Goal: Information Seeking & Learning: Learn about a topic

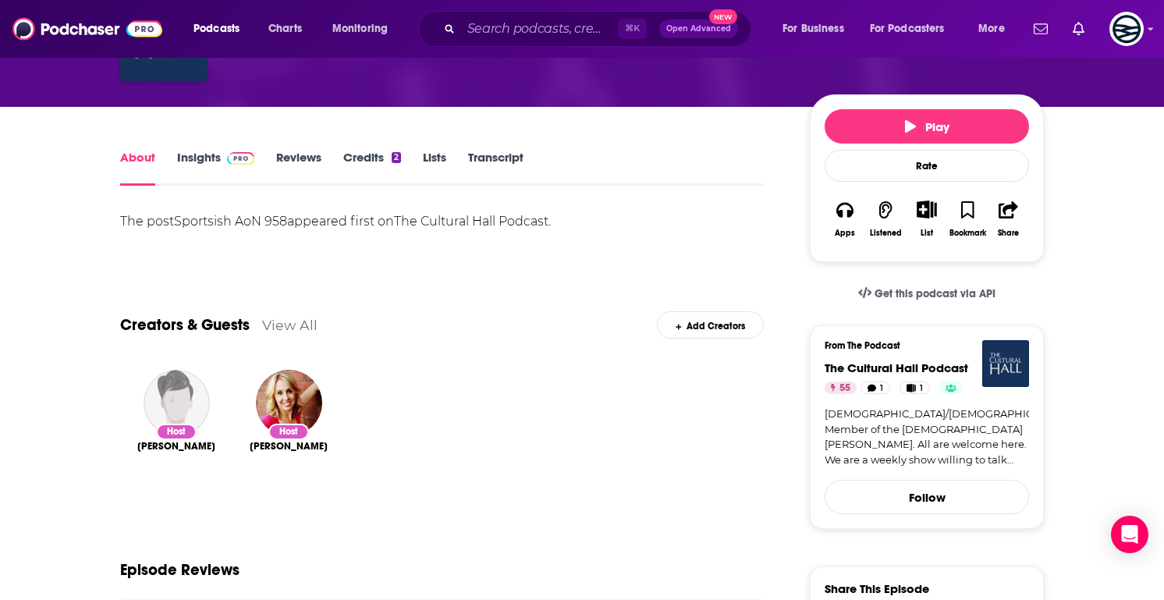
scroll to position [155, 0]
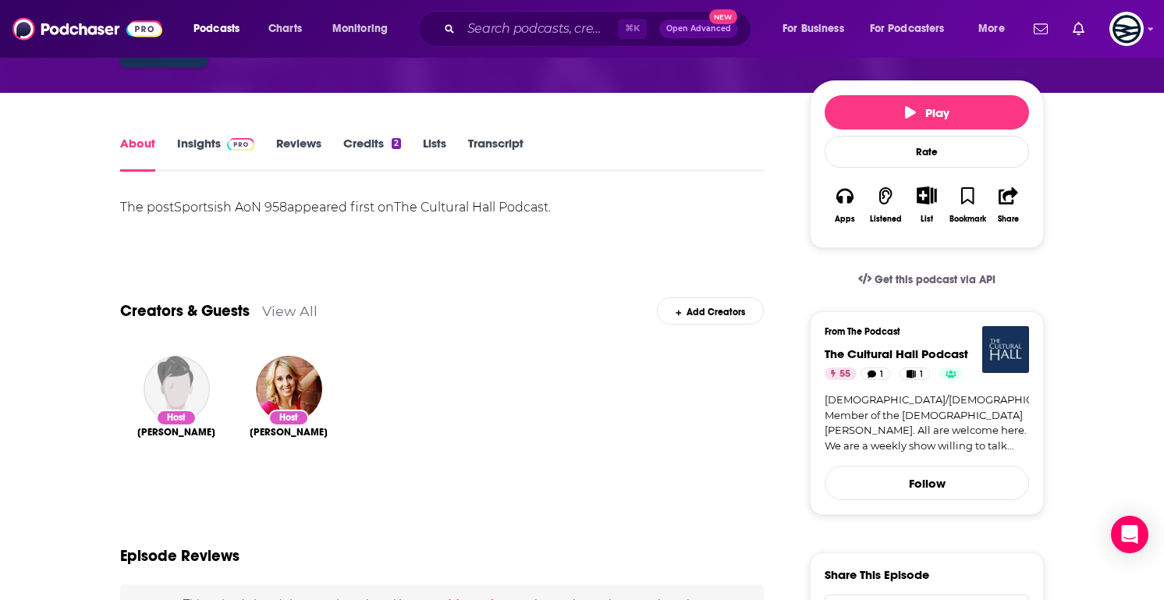
click at [506, 159] on link "Transcript" at bounding box center [495, 154] width 55 height 36
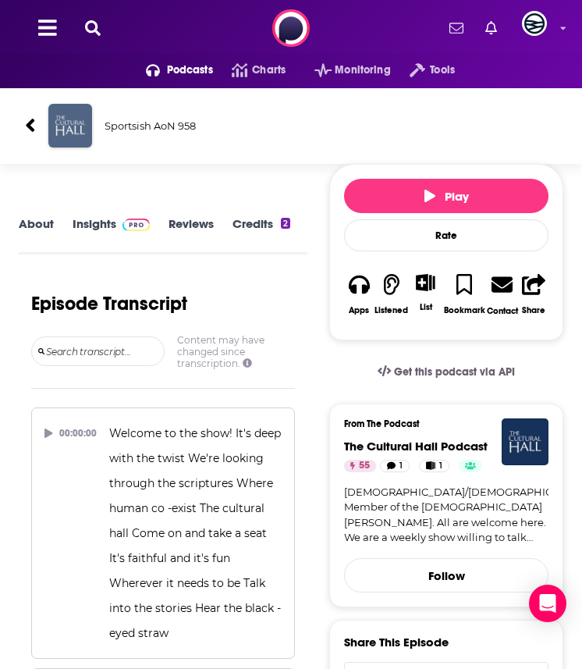
click at [56, 134] on img "Sportsish AoN 958" at bounding box center [70, 126] width 44 height 44
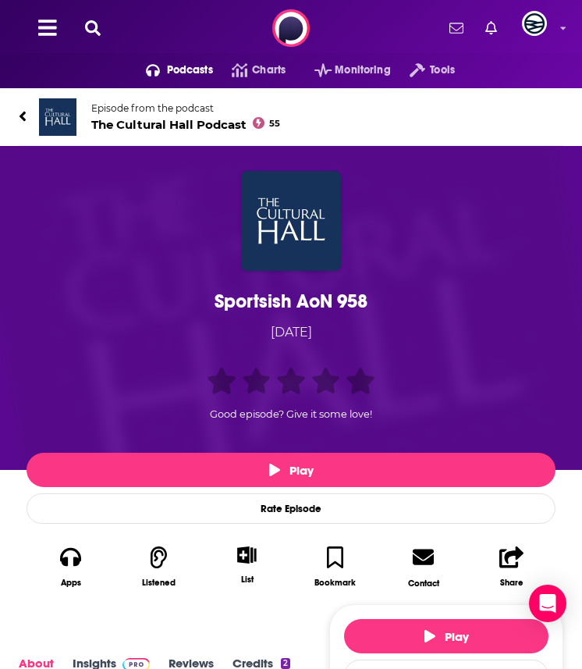
click at [45, 123] on img at bounding box center [57, 116] width 37 height 37
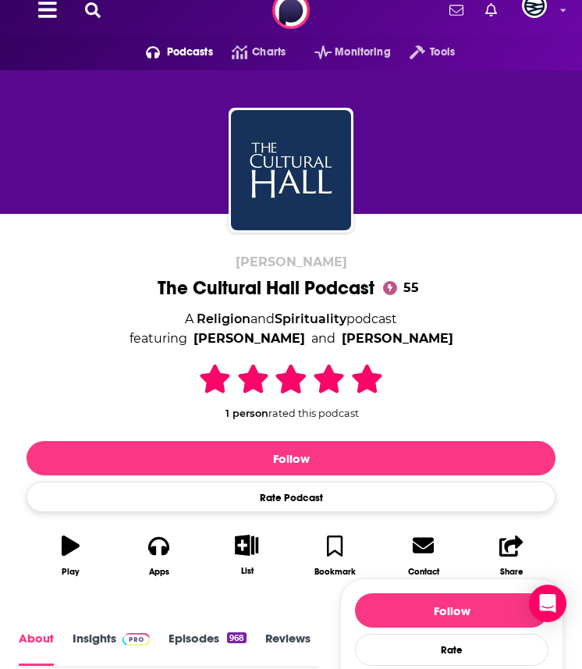
scroll to position [308, 0]
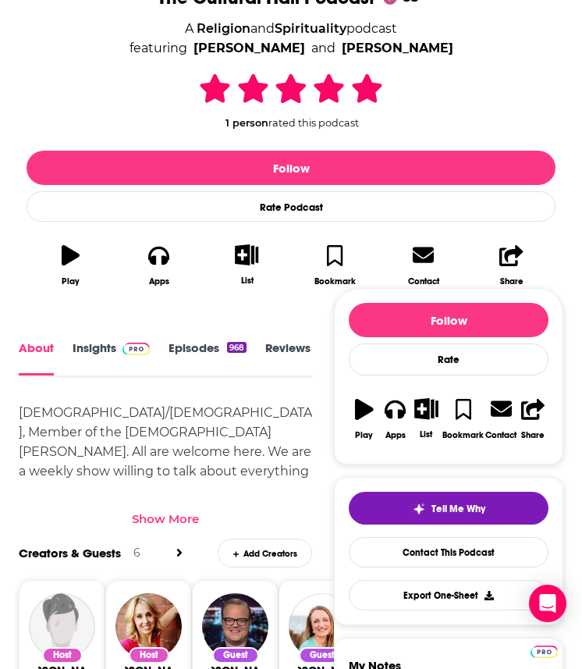
click at [175, 512] on div "Show More" at bounding box center [165, 518] width 67 height 15
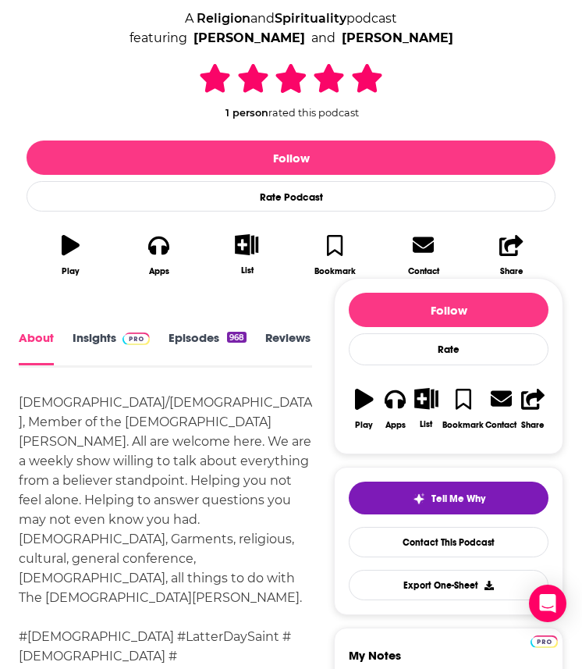
scroll to position [332, 0]
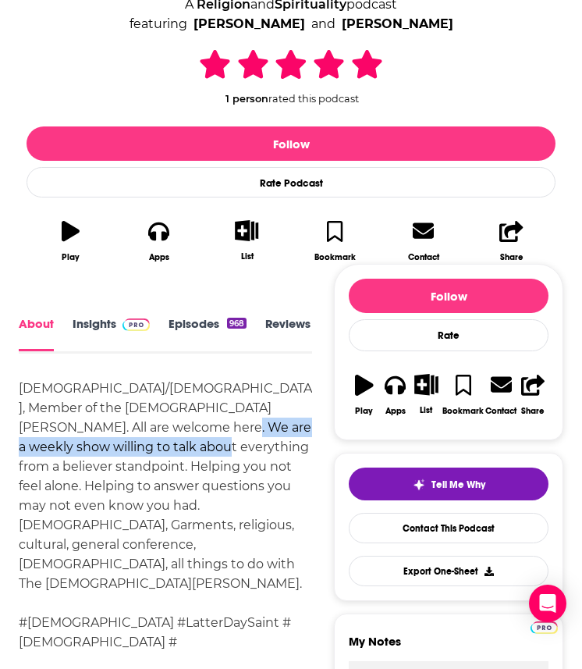
drag, startPoint x: 140, startPoint y: 427, endPoint x: 147, endPoint y: 442, distance: 16.8
click at [147, 442] on div "Mormon/Latter Day Saint, Member of the Church of Jesus Christ of Latter-day Sai…" at bounding box center [165, 534] width 293 height 312
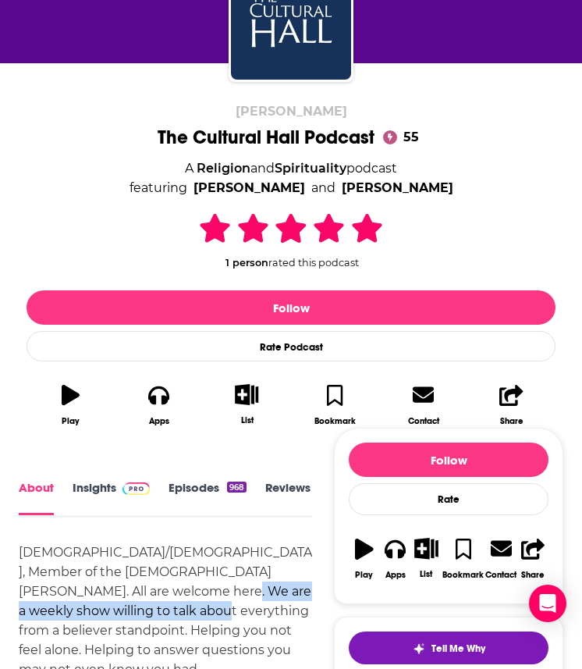
scroll to position [162, 0]
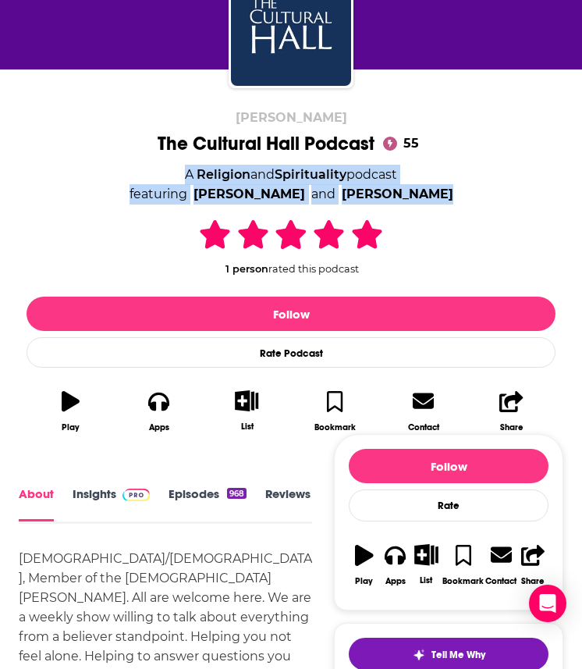
drag, startPoint x: 153, startPoint y: 169, endPoint x: 468, endPoint y: 191, distance: 316.0
click at [469, 190] on div "Richie T Steadman The Cultural Hall Podcast 55 A Religion and Spirituality podc…" at bounding box center [291, 276] width 529 height 332
copy div "A Religion and Spirituality podcast featuring Richie T Steadman and Lindsay Aer…"
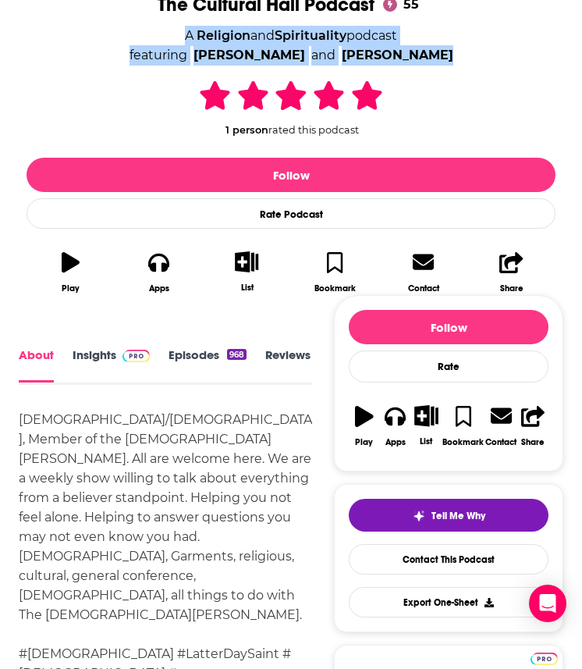
scroll to position [332, 0]
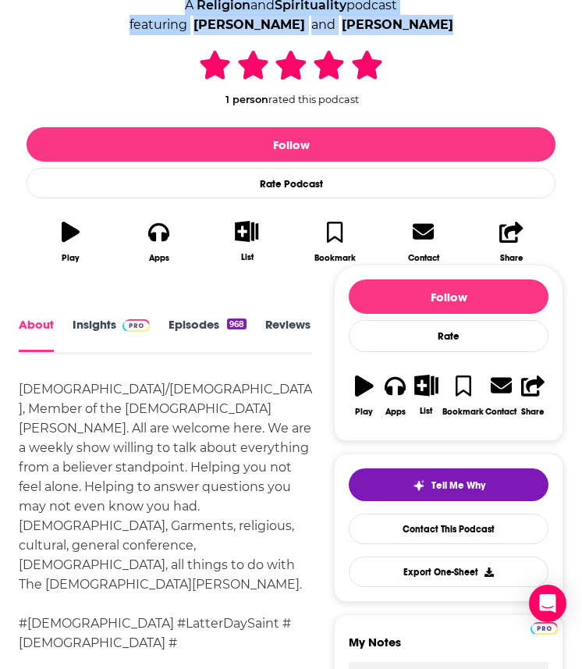
click at [94, 320] on link "Insights" at bounding box center [111, 334] width 77 height 35
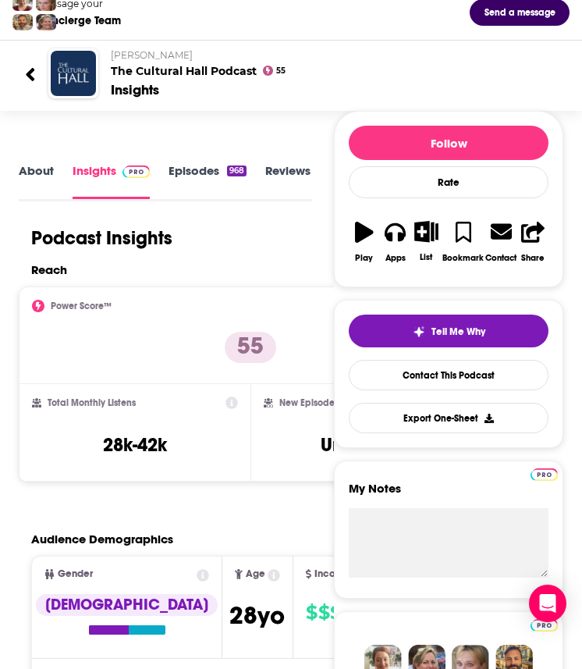
scroll to position [103, 0]
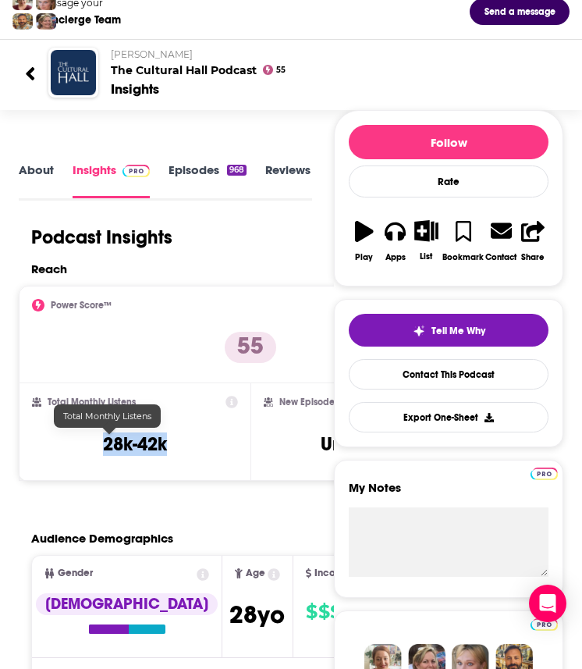
drag, startPoint x: 73, startPoint y: 439, endPoint x: 144, endPoint y: 439, distance: 70.2
click at [144, 439] on div "Total Monthly Listens 28k-42k" at bounding box center [135, 432] width 206 height 72
copy h3 "28k-42k"
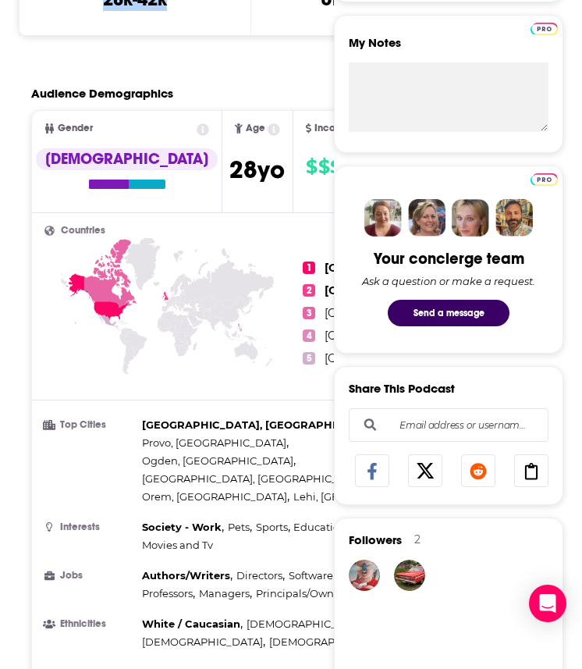
scroll to position [567, 0]
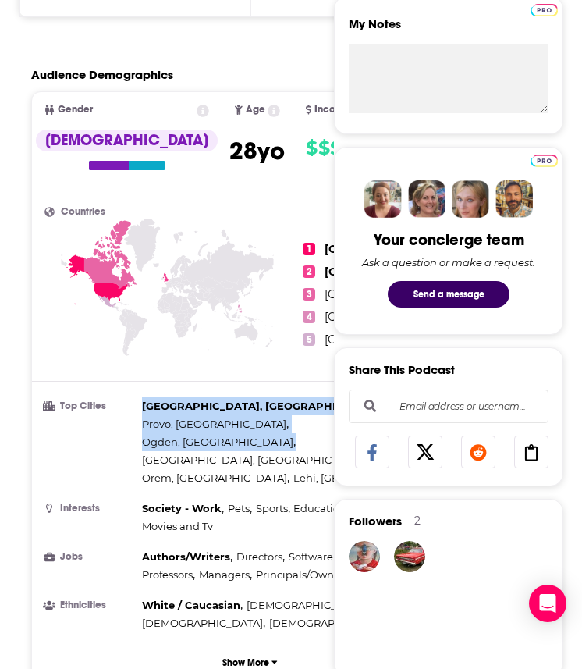
drag, startPoint x: 194, startPoint y: 434, endPoint x: 144, endPoint y: 402, distance: 58.7
click at [144, 400] on div "Salt Lake City, UT , Provo, UT , Ogden, UT , Las Vegas, NV , Orem, UT , Lehi, UT" at bounding box center [295, 442] width 307 height 90
click at [144, 402] on span "Salt Lake City, UT" at bounding box center [262, 406] width 241 height 12
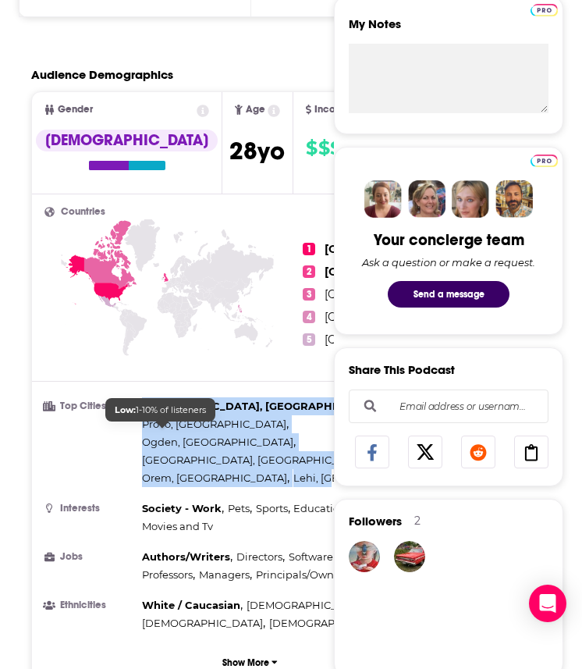
drag, startPoint x: 143, startPoint y: 398, endPoint x: 183, endPoint y: 431, distance: 52.2
click at [183, 431] on div "Salt Lake City, UT , Provo, UT , Ogden, UT , Las Vegas, NV , Orem, UT , Lehi, UT" at bounding box center [295, 442] width 307 height 90
copy div "Salt Lake City, UT , Provo, UT , Ogden, UT , Las Vegas, NV , Orem, UT , Lehi, UT"
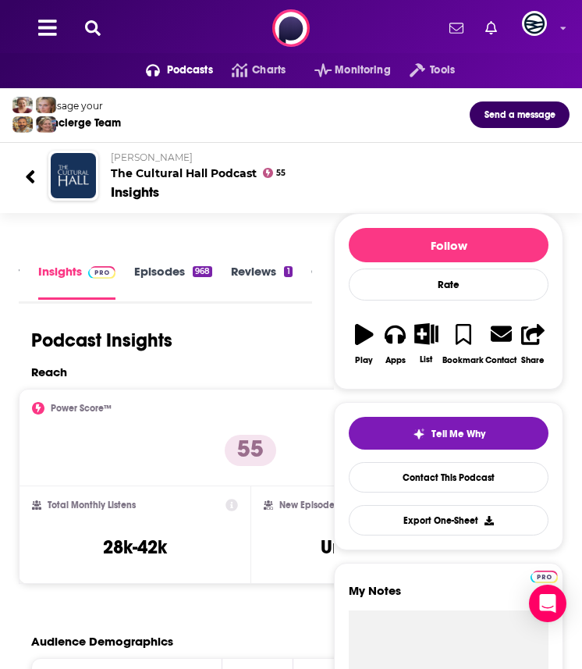
scroll to position [2, 0]
click at [171, 272] on link "Episodes 968" at bounding box center [208, 282] width 78 height 36
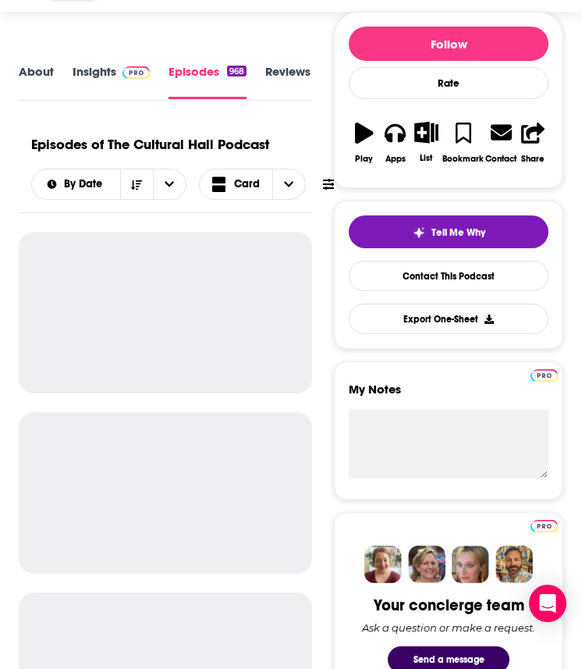
scroll to position [162, 0]
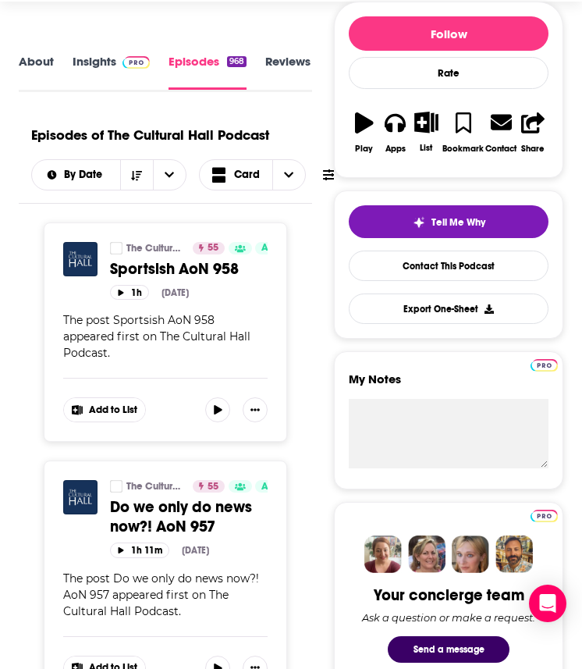
click at [146, 273] on span "Sportsish AoN 958" at bounding box center [174, 269] width 129 height 20
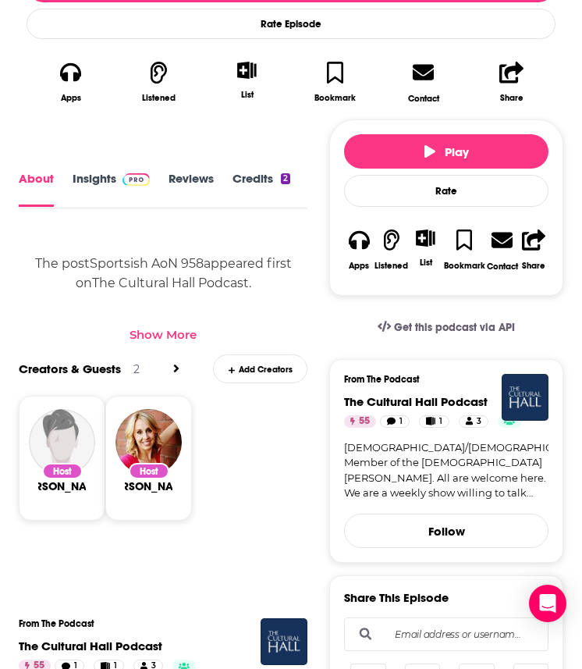
scroll to position [0, 119]
click at [249, 172] on link "Transcript" at bounding box center [260, 189] width 55 height 35
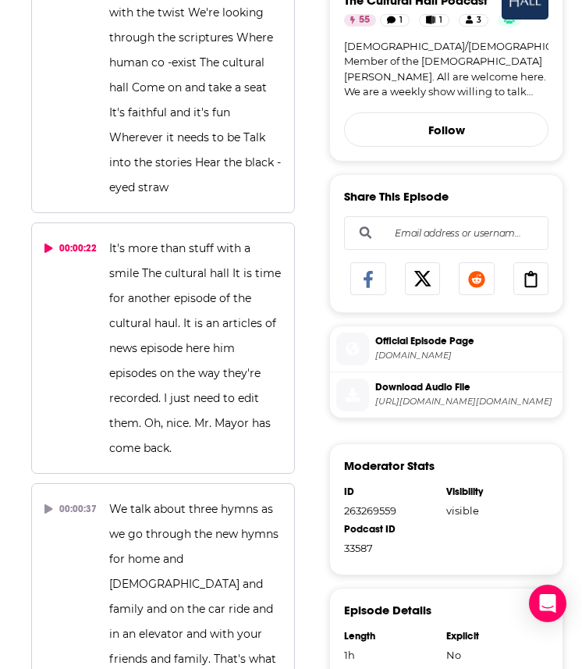
scroll to position [441, 0]
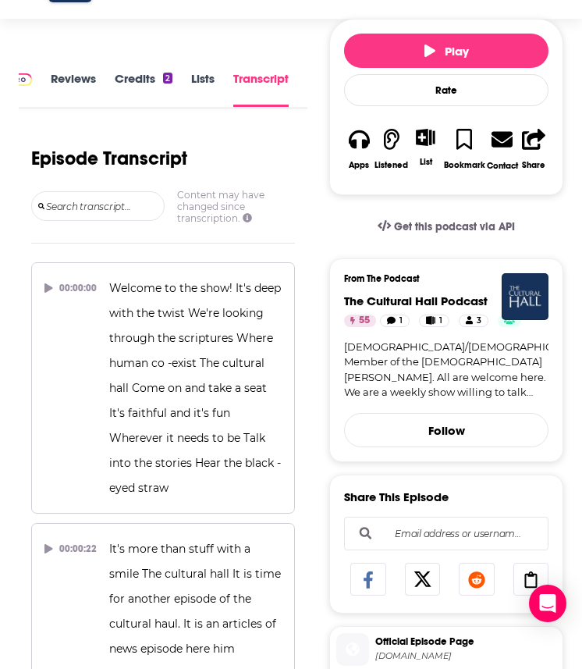
scroll to position [0, 0]
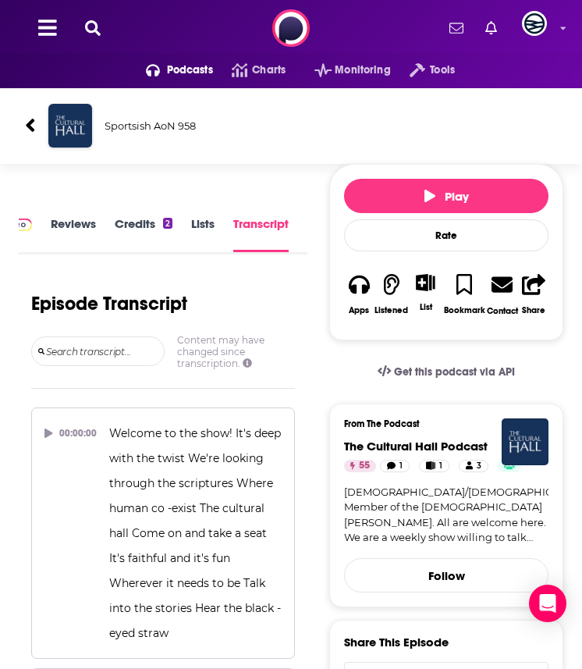
click at [16, 105] on div "Sportsish AoN 958" at bounding box center [290, 126] width 557 height 76
click at [30, 116] on icon at bounding box center [30, 125] width 11 height 21
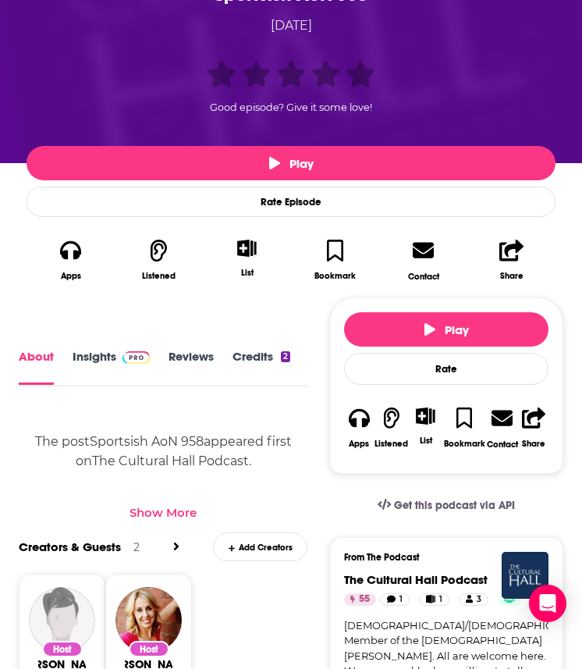
click at [86, 354] on link "Insights" at bounding box center [111, 367] width 77 height 35
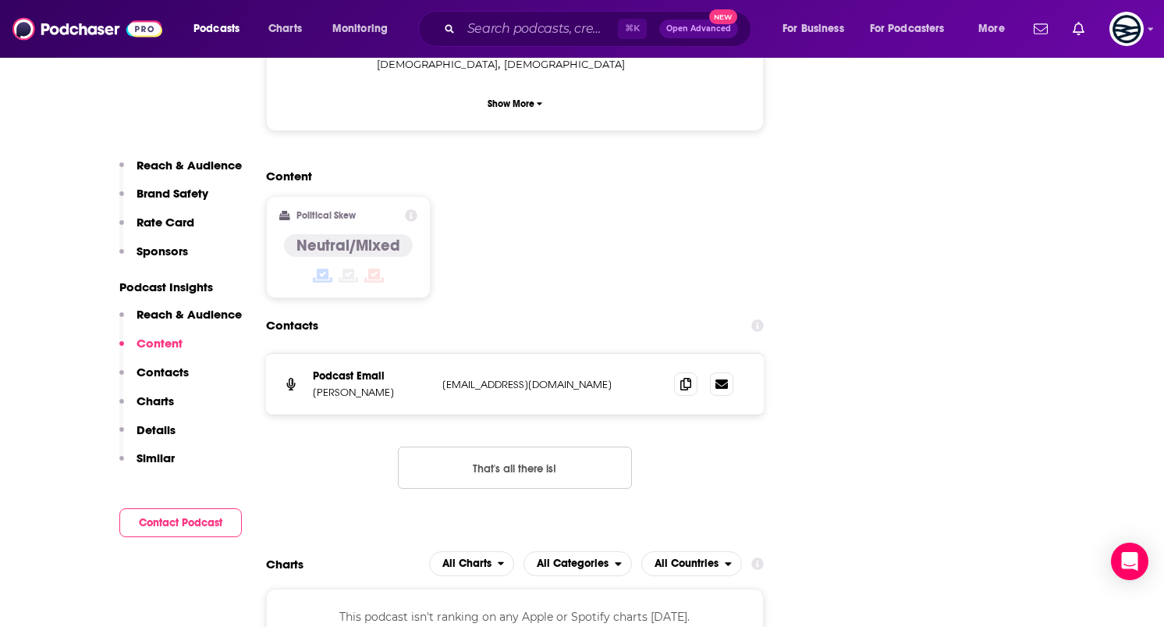
scroll to position [1875, 0]
click at [691, 370] on span at bounding box center [685, 381] width 23 height 23
click at [346, 384] on p "[PERSON_NAME]" at bounding box center [371, 390] width 117 height 13
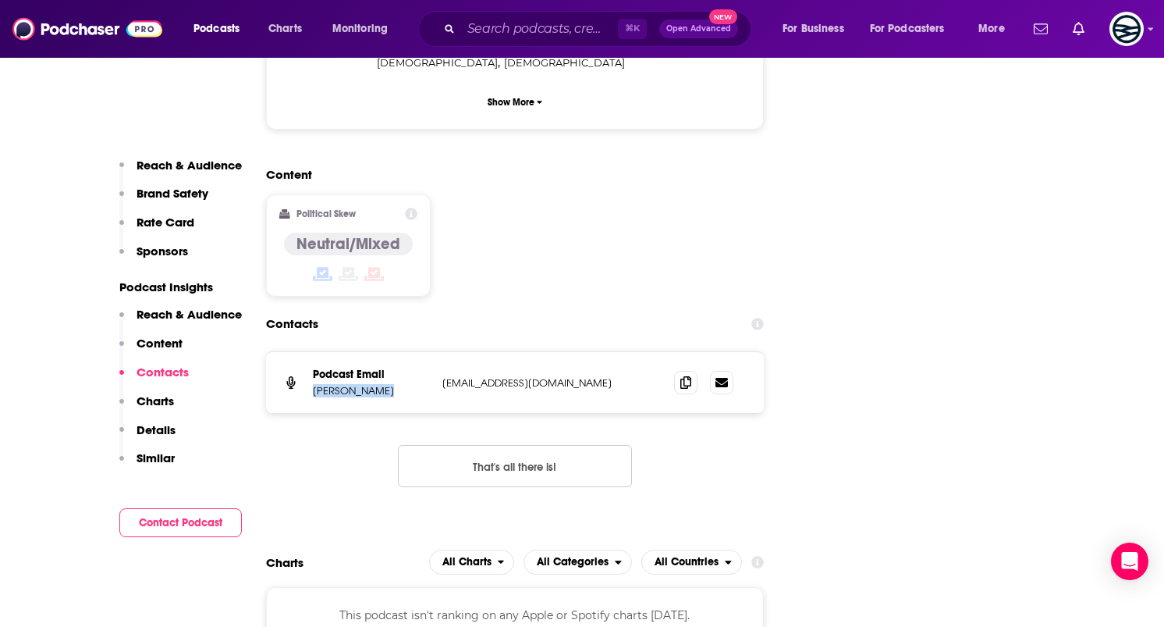
copy p "[PERSON_NAME]"
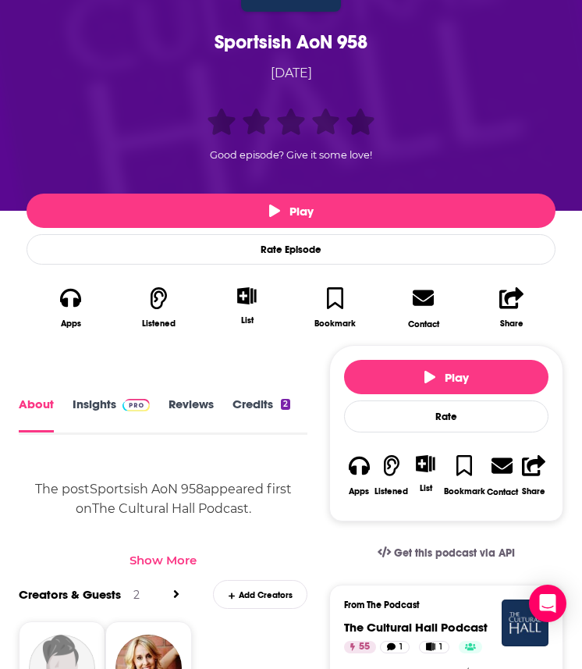
scroll to position [0, 119]
click at [275, 402] on link "Transcript" at bounding box center [260, 414] width 55 height 35
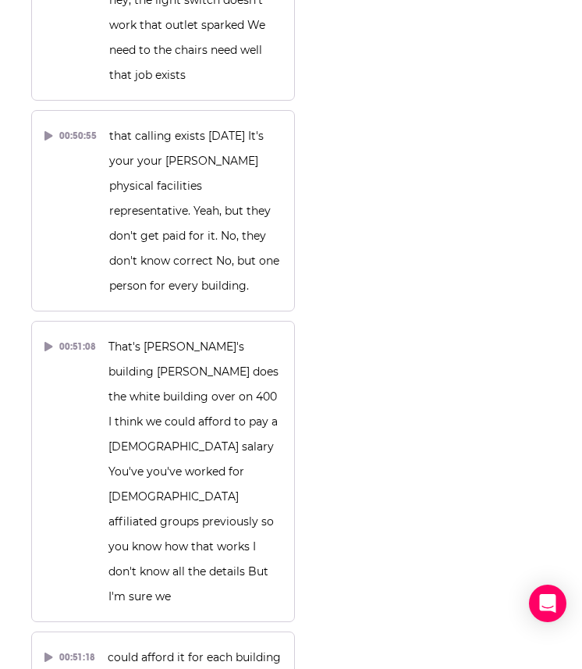
scroll to position [53444, 0]
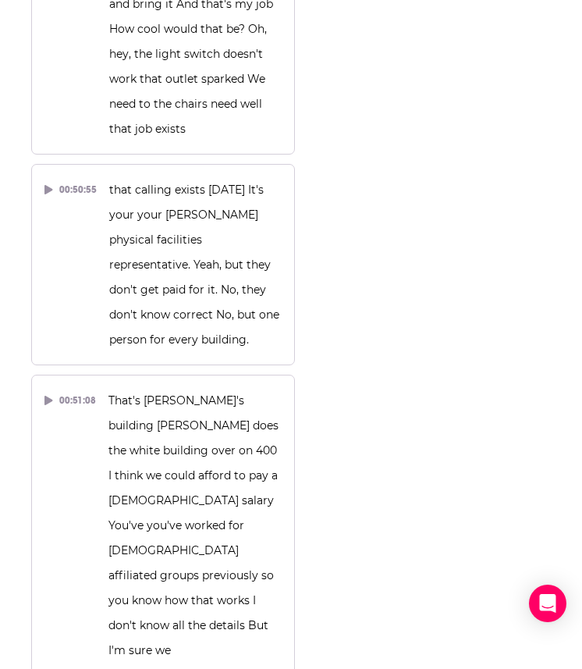
scroll to position [53391, 0]
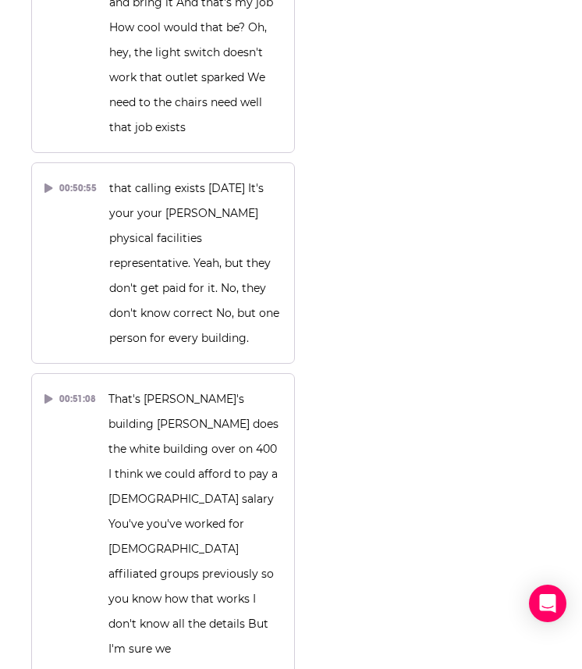
drag, startPoint x: 251, startPoint y: 103, endPoint x: 257, endPoint y: 140, distance: 37.1
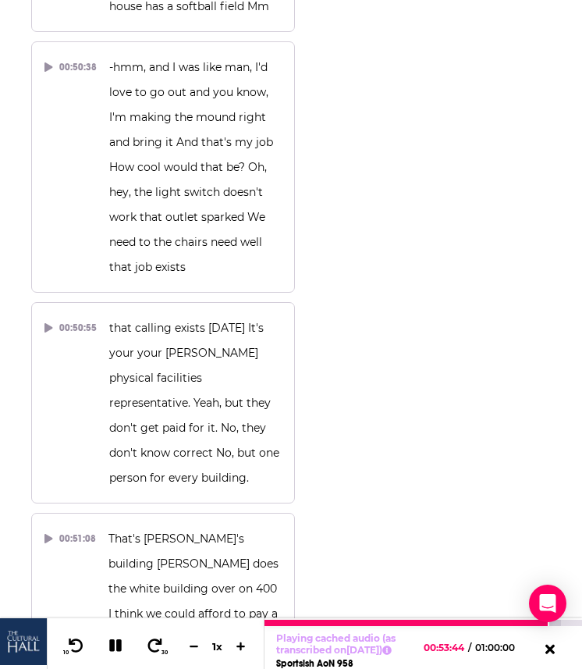
scroll to position [53204, 0]
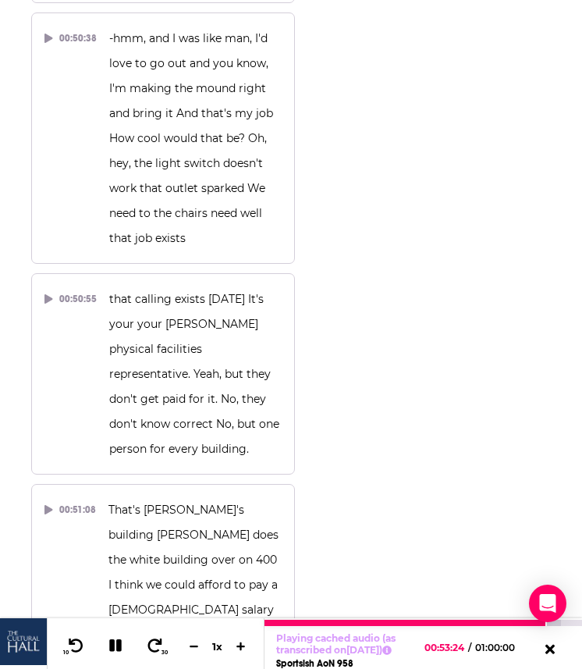
scroll to position [53289, 0]
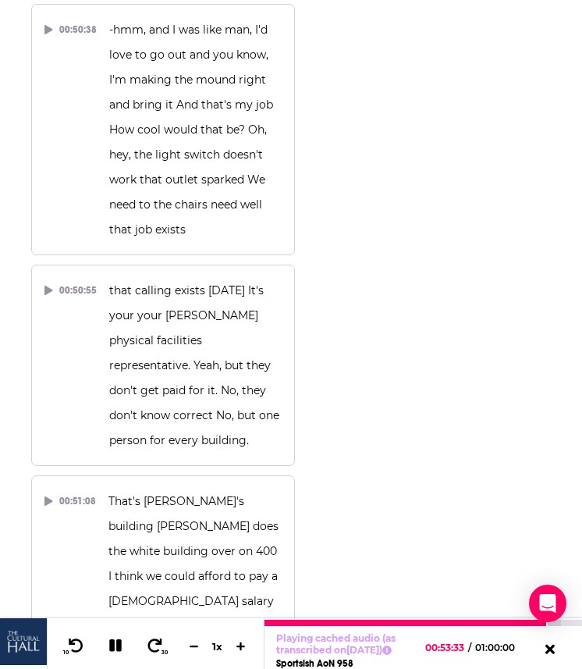
click at [109, 639] on icon at bounding box center [115, 645] width 12 height 12
click at [123, 645] on icon at bounding box center [115, 646] width 20 height 16
click at [123, 645] on icon at bounding box center [116, 645] width 18 height 14
click at [65, 638] on button "10" at bounding box center [75, 646] width 32 height 22
click at [108, 638] on icon at bounding box center [114, 646] width 13 height 16
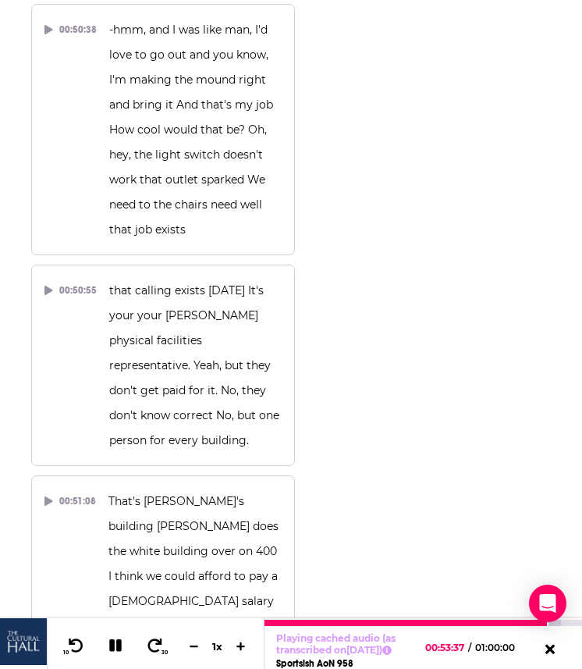
click at [109, 639] on icon at bounding box center [115, 645] width 12 height 12
click at [118, 641] on icon at bounding box center [114, 646] width 13 height 16
click at [117, 640] on icon at bounding box center [115, 645] width 12 height 12
click at [113, 638] on icon at bounding box center [114, 646] width 13 height 16
click at [116, 640] on icon at bounding box center [115, 645] width 12 height 12
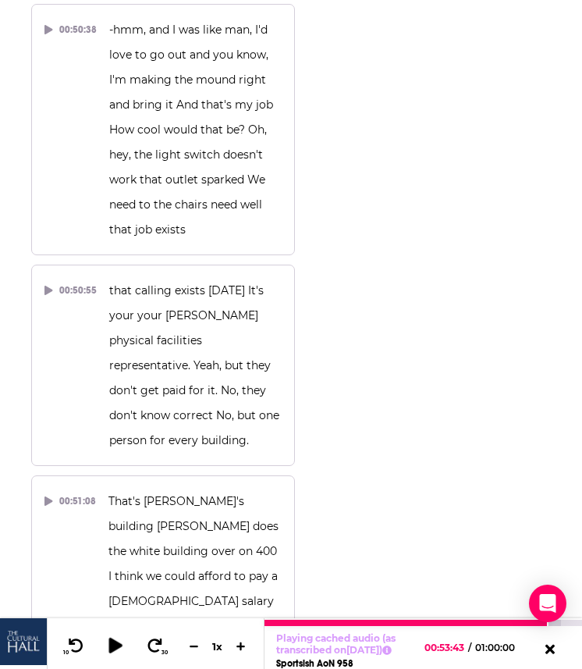
click at [112, 639] on icon at bounding box center [114, 646] width 13 height 16
click at [114, 638] on icon at bounding box center [116, 645] width 18 height 14
click at [116, 644] on icon at bounding box center [114, 646] width 13 height 16
click at [116, 644] on icon at bounding box center [115, 645] width 12 height 12
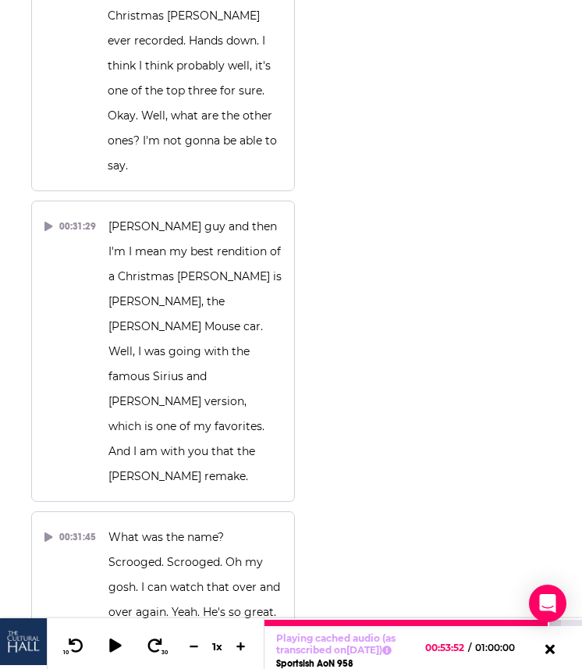
scroll to position [31785, 0]
